Goal: Information Seeking & Learning: Learn about a topic

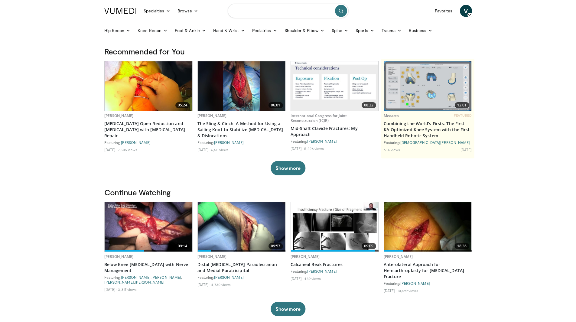
click at [261, 14] on input "Search topics, interventions" at bounding box center [288, 11] width 121 height 15
type input "**********"
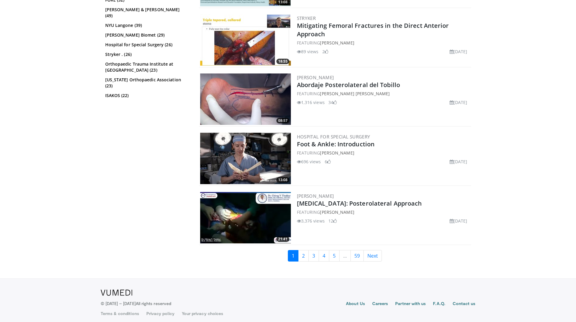
scroll to position [1423, 0]
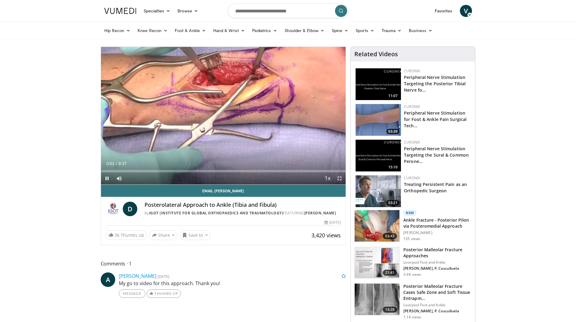
click at [341, 178] on span "Video Player" at bounding box center [340, 178] width 12 height 12
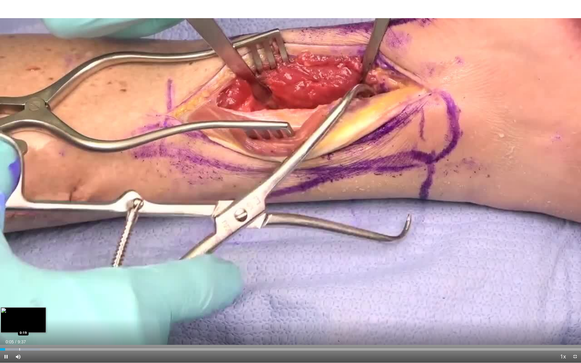
click at [19, 322] on div "Progress Bar" at bounding box center [19, 349] width 1 height 2
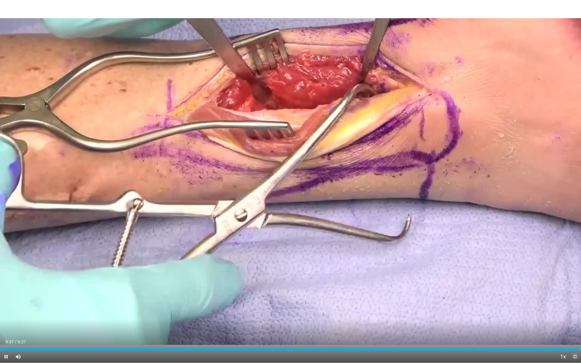
click at [576, 322] on span "Video Player" at bounding box center [575, 357] width 12 height 12
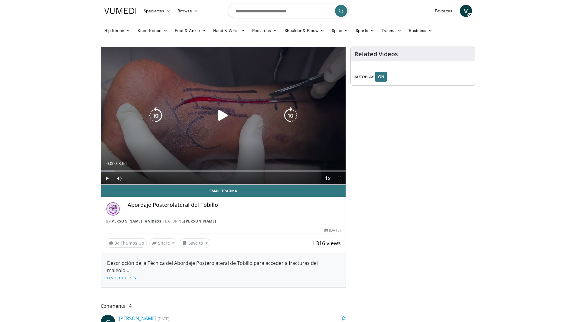
click at [223, 116] on icon "Video Player" at bounding box center [223, 115] width 17 height 17
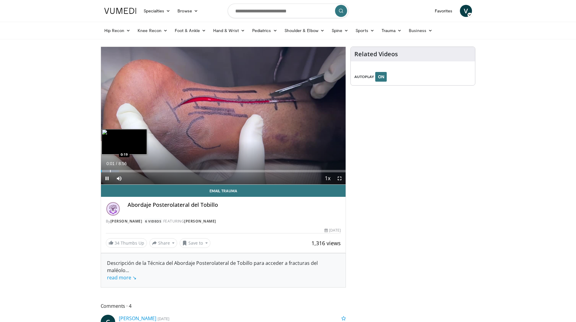
click at [109, 169] on div "Loaded : 7.38% 0:01 0:19" at bounding box center [223, 170] width 245 height 6
click at [117, 172] on div "Progress Bar" at bounding box center [117, 171] width 1 height 2
click at [123, 171] on div "Progress Bar" at bounding box center [123, 171] width 1 height 2
click at [132, 171] on div "Progress Bar" at bounding box center [132, 171] width 1 height 2
click at [140, 171] on div "Progress Bar" at bounding box center [140, 171] width 1 height 2
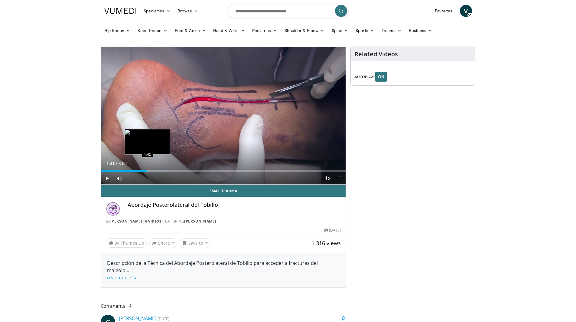
click at [148, 171] on div "Progress Bar" at bounding box center [148, 171] width 1 height 2
click at [155, 171] on div "Progress Bar" at bounding box center [155, 171] width 1 height 2
click at [163, 172] on div "Progress Bar" at bounding box center [163, 171] width 1 height 2
click at [170, 172] on div "Progress Bar" at bounding box center [170, 171] width 1 height 2
click at [176, 172] on div "Progress Bar" at bounding box center [176, 171] width 1 height 2
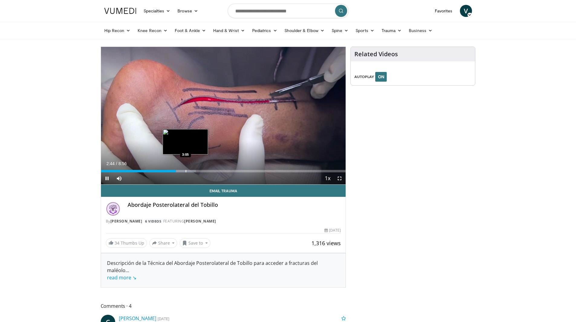
click at [186, 172] on div "Progress Bar" at bounding box center [186, 171] width 1 height 2
click at [193, 171] on div "Progress Bar" at bounding box center [193, 171] width 1 height 2
click at [204, 171] on div "Progress Bar" at bounding box center [204, 171] width 1 height 2
click at [212, 171] on div "Progress Bar" at bounding box center [212, 171] width 1 height 2
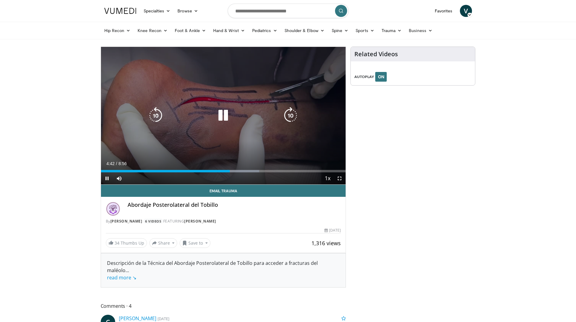
click at [222, 120] on icon "Video Player" at bounding box center [223, 115] width 17 height 17
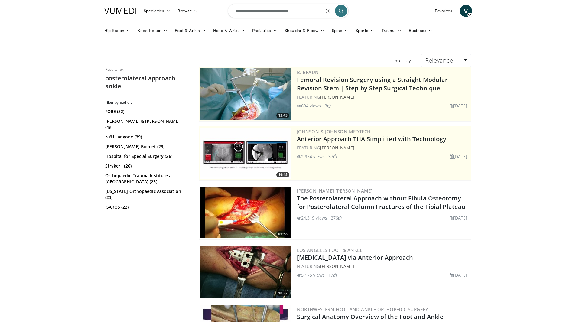
drag, startPoint x: 306, startPoint y: 10, endPoint x: 289, endPoint y: 10, distance: 16.3
click at [289, 10] on input "**********" at bounding box center [288, 11] width 121 height 15
click at [304, 11] on input "**********" at bounding box center [288, 11] width 121 height 15
type input "**********"
